Goal: Check status: Check status

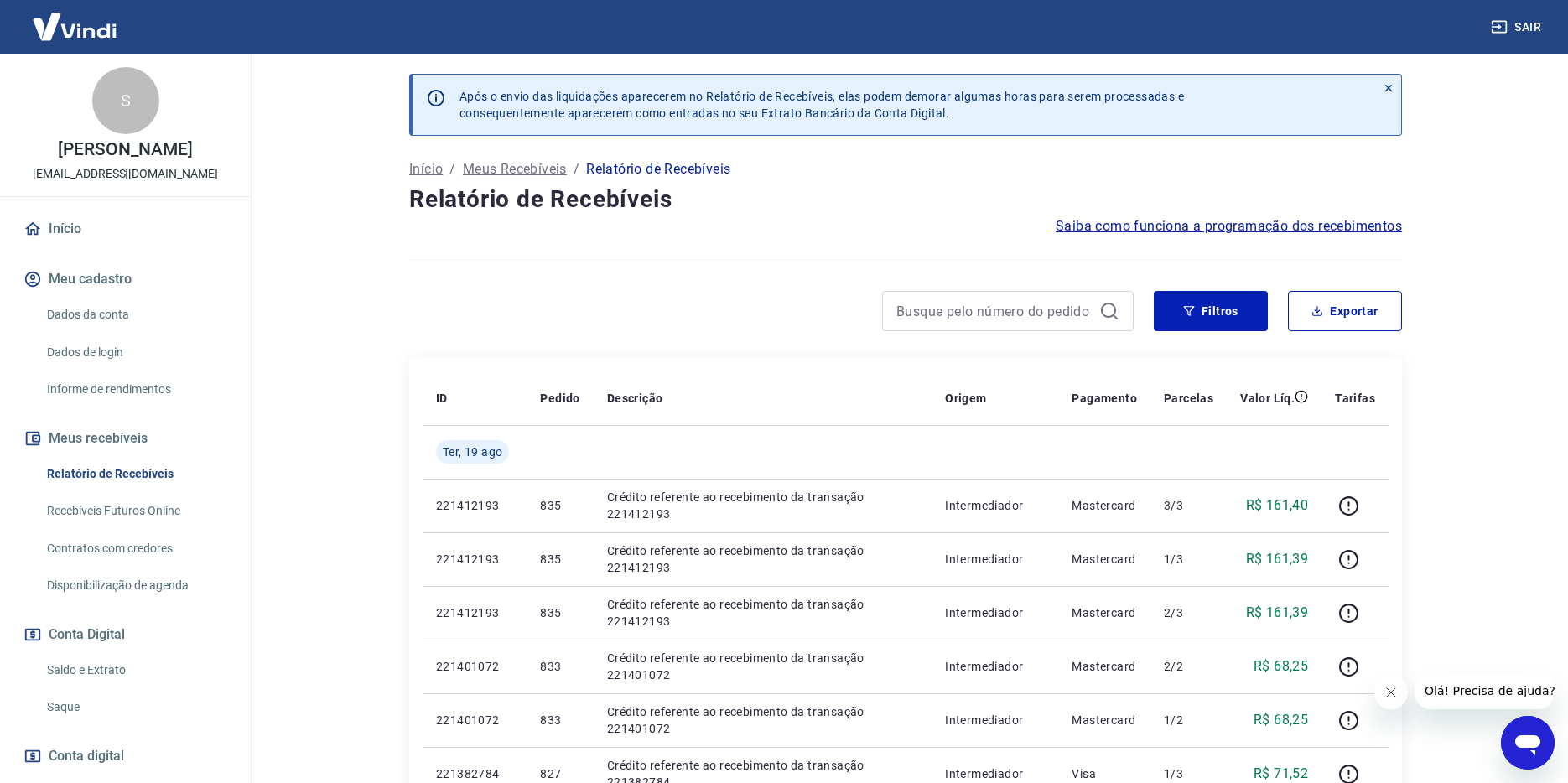
click at [99, 662] on link "Saldo e Extrato" at bounding box center [136, 670] width 190 height 34
